Goal: Information Seeking & Learning: Find specific fact

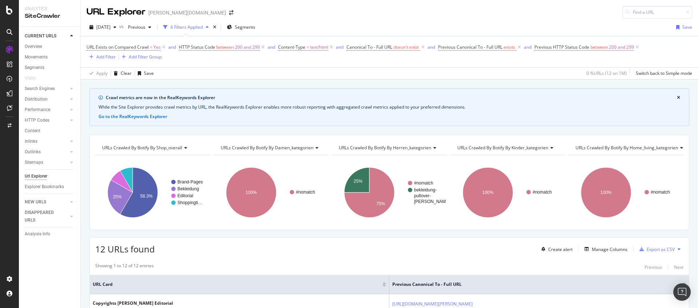
scroll to position [56, 0]
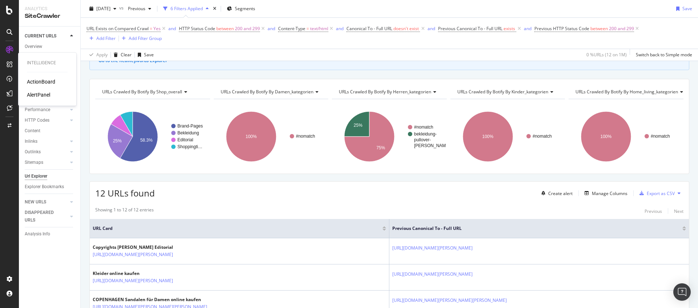
click at [41, 95] on div "AlertPanel" at bounding box center [38, 94] width 23 height 7
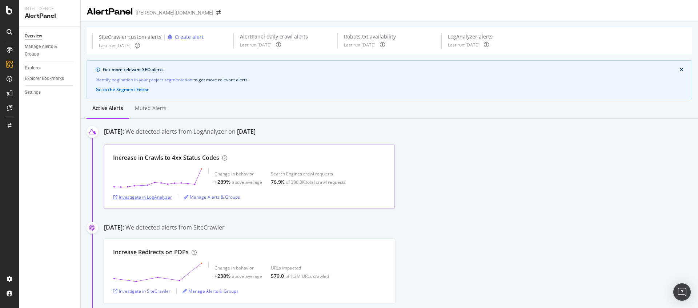
click at [155, 198] on div "Investigate in LogAnalyzer" at bounding box center [142, 197] width 59 height 6
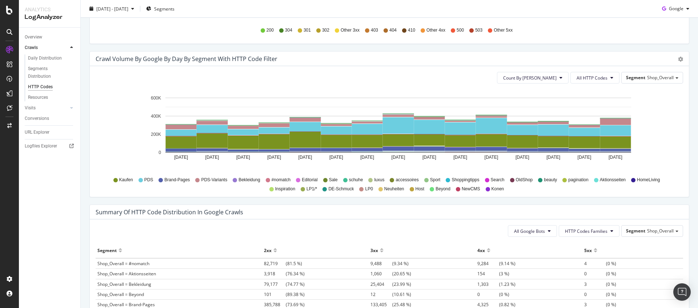
scroll to position [397, 0]
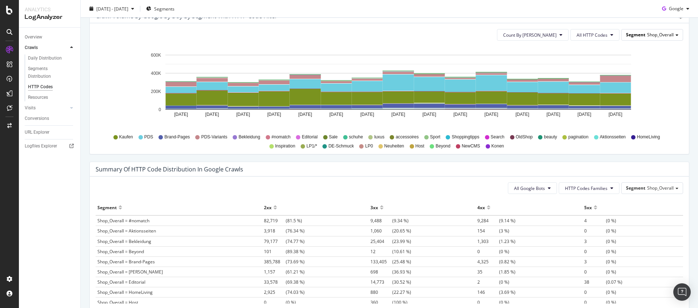
click at [647, 33] on span "Shop_Overall" at bounding box center [660, 35] width 27 height 6
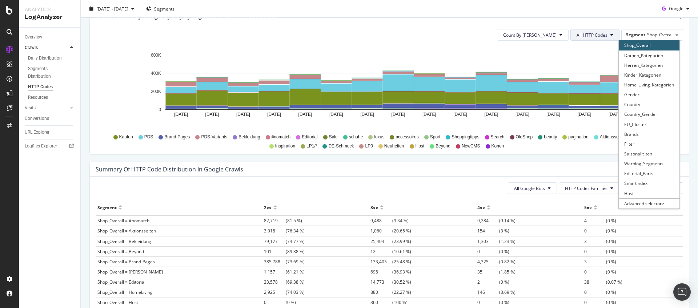
click at [596, 36] on span "All HTTP Codes" at bounding box center [592, 35] width 31 height 6
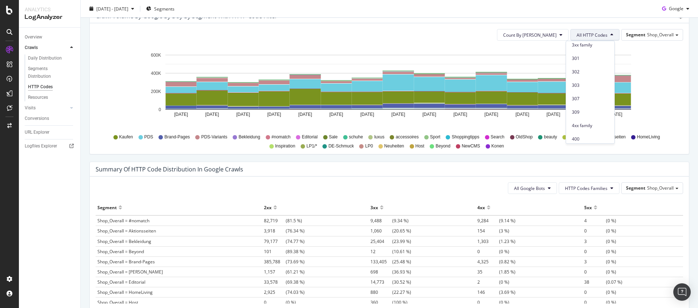
scroll to position [132, 0]
click at [582, 129] on span "404" at bounding box center [590, 132] width 37 height 7
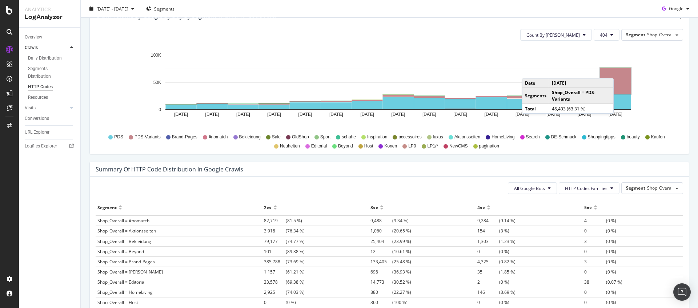
click at [616, 71] on rect "A chart." at bounding box center [616, 81] width 31 height 26
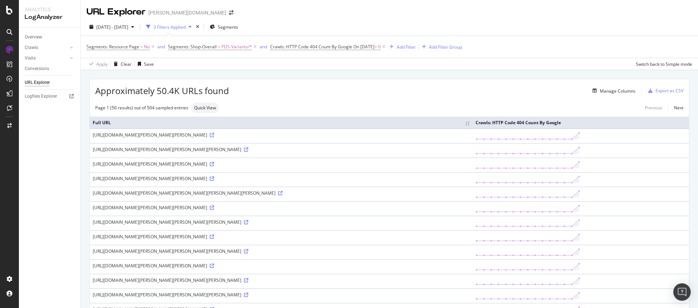
drag, startPoint x: 92, startPoint y: 136, endPoint x: 355, endPoint y: 137, distance: 263.4
click at [355, 137] on td "https://www.breuninger.com/at/marken/acne-studios/wollmantel/1001115761/p/?vari…" at bounding box center [281, 136] width 383 height 15
copy div "https://www.breuninger.com/at/marken/acne-studios/wollmantel/1001115761/p/?vari…"
drag, startPoint x: 94, startPoint y: 151, endPoint x: 404, endPoint y: 154, distance: 309.6
click at [404, 154] on td "https://www.breuninger.com/at/marken/agl-attilio-giusti-leombruni/plateau-sanda…" at bounding box center [281, 150] width 383 height 15
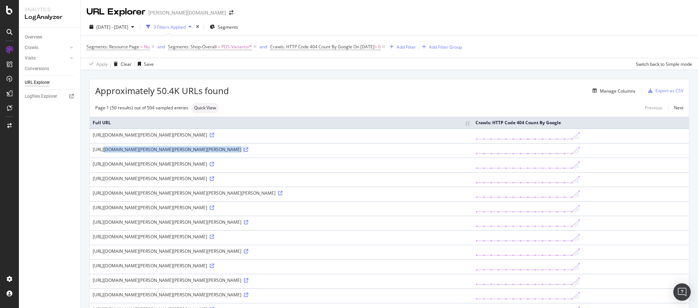
copy div "https://www.breuninger.com/at/marken/agl-attilio-giusti-leombruni/plateau-sanda…"
click at [91, 164] on td "https://www.breuninger.com/at/marken/american-vintage/longsleeve-jacksonville/1…" at bounding box center [281, 165] width 383 height 15
drag, startPoint x: 92, startPoint y: 164, endPoint x: 374, endPoint y: 168, distance: 281.9
click at [374, 168] on td "https://www.breuninger.com/at/marken/american-vintage/longsleeve-jacksonville/1…" at bounding box center [281, 165] width 383 height 15
copy div "https://www.breuninger.com/at/marken/american-vintage/longsleeve-jacksonville/1…"
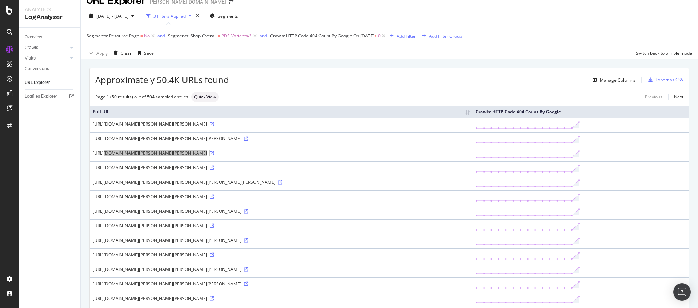
scroll to position [15, 0]
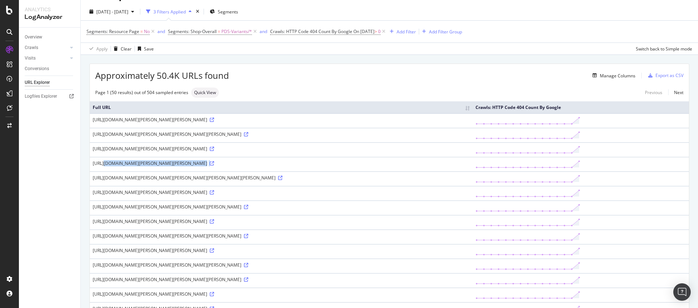
drag, startPoint x: 92, startPoint y: 164, endPoint x: 363, endPoint y: 171, distance: 270.4
copy tr "https://www.breuninger.com/at/marken/balenciaga/plateau-sneaker-triple-s/100108…"
click at [90, 164] on td "https://www.breuninger.com/at/marken/balenciaga/plateau-sneaker-triple-s/100108…" at bounding box center [281, 164] width 383 height 15
drag, startPoint x: 92, startPoint y: 163, endPoint x: 375, endPoint y: 163, distance: 282.6
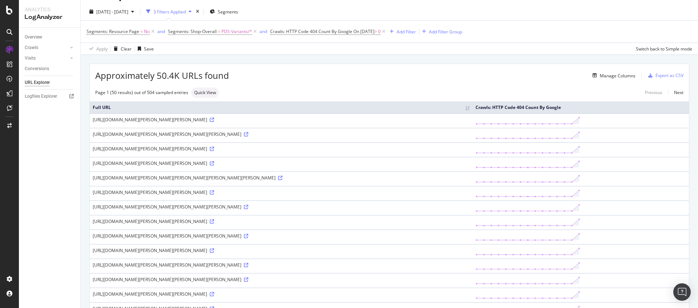
click at [375, 163] on div "https://www.breuninger.com/at/marken/balenciaga/plateau-sneaker-triple-s/100108…" at bounding box center [281, 163] width 377 height 6
copy div "https://www.breuninger.com/at/marken/balenciaga/plateau-sneaker-triple-s/100108…"
click at [214, 120] on icon at bounding box center [212, 120] width 4 height 4
